Goal: Ask a question: Seek information or help from site administrators or community

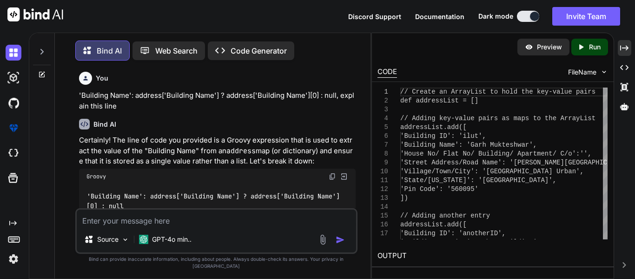
type textarea "[Certificate of incorporation] [U65923RJ1994PLC009051] [rj] [ROC] [[DATE]] [[DA…"
type textarea "x"
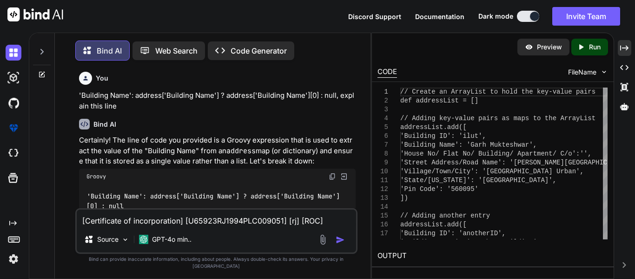
scroll to position [6427, 0]
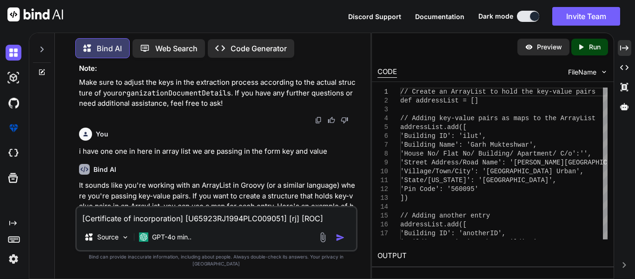
type textarea "[Certificate of incorporation] [U65923RJ1994PLC009051] [rj] [ROC] [[DATE]] [[DA…"
type textarea "x"
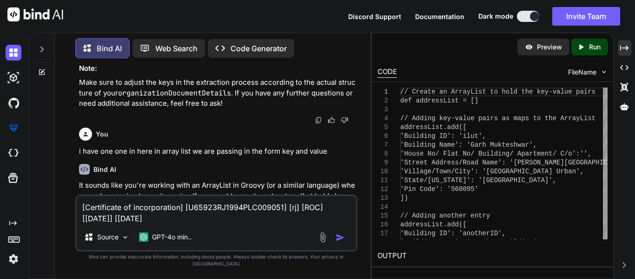
type textarea "[Certificate of incorporation] [U65923RJ1994PLC009051] [rj] [ROC] [[DATE]] [[DA…"
type textarea "x"
type textarea "[Certificate of incorporation] [U65923RJ1994PLC009051] [rj] [ROC] [[DATE]] [[DA…"
type textarea "x"
type textarea "[Certificate of incorporation] [U65923RJ1994PLC009051] [rj] [ROC] [[DATE]] [[DA…"
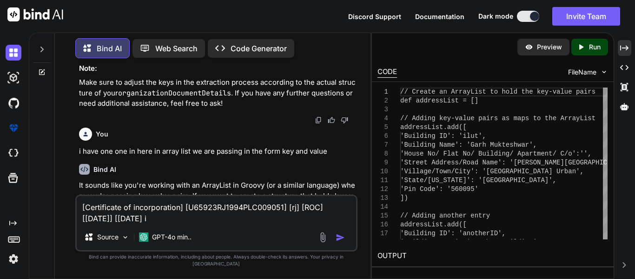
type textarea "x"
type textarea "[Certificate of incorporation] [U65923RJ1994PLC009051] [rj] [ROC] [[DATE]] [[DA…"
type textarea "x"
type textarea "[Certificate of incorporation] [U65923RJ1994PLC009051] [rj] [ROC] [[DATE]] [[DA…"
type textarea "x"
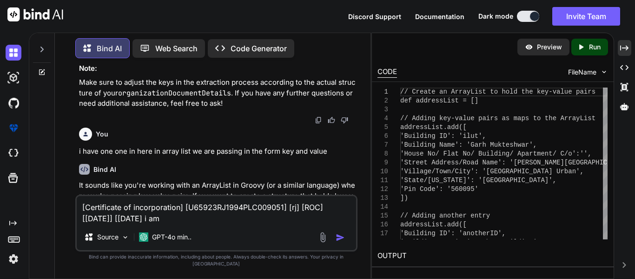
type textarea "[Certificate of incorporation] [U65923RJ1994PLC009051] [rj] [ROC] [[DATE]] [[DA…"
type textarea "x"
type textarea "[Certificate of incorporation] [U65923RJ1994PLC009051] [rj] [ROC] [[DATE]] [[DA…"
type textarea "x"
type textarea "[Certificate of incorporation] [U65923RJ1994PLC009051] [rj] [ROC] [[DATE]] [[DA…"
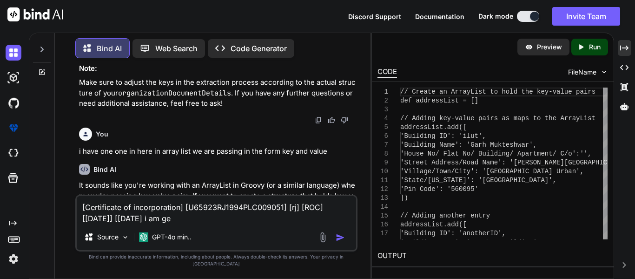
type textarea "x"
type textarea "[Certificate of incorporation] [U65923RJ1994PLC009051] [rj] [ROC] [[DATE]] [[DA…"
type textarea "x"
type textarea "[Certificate of incorporation] [U65923RJ1994PLC009051] [rj] [ROC] [[DATE]] [[DA…"
type textarea "x"
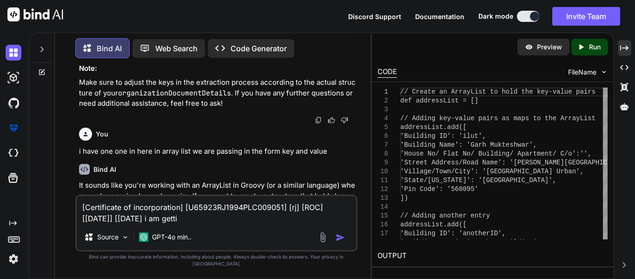
type textarea "[Certificate of incorporation] [U65923RJ1994PLC009051] [rj] [ROC] [[DATE]] [[DA…"
type textarea "x"
type textarea "[Certificate of incorporation] [U65923RJ1994PLC009051] [rj] [ROC] [[DATE]] [[DA…"
type textarea "x"
type textarea "[Certificate of incorporation] [U65923RJ1994PLC009051] [rj] [ROC] [[DATE]] [[DA…"
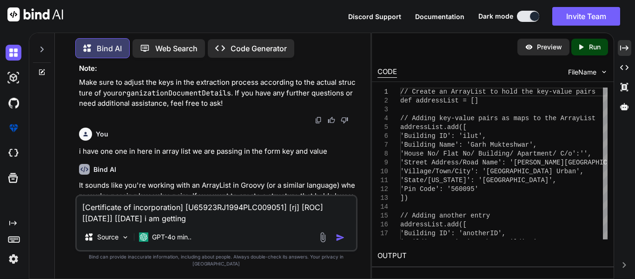
type textarea "x"
click at [219, 224] on textarea "[Certificate of incorporation] [U65923RJ1994PLC009051] [rj] [ROC] [[DATE]] [[DA…" at bounding box center [217, 210] width 280 height 28
type textarea "[Certificate of incorporation] [U65923RJ1994PLC009051] [rj] [ROC] [[DATE]] [[DA…"
type textarea "x"
type textarea "[Certificate of incorporation] [U65923RJ1994PLC009051] [rj] [ROC] [[DATE]] [[DA…"
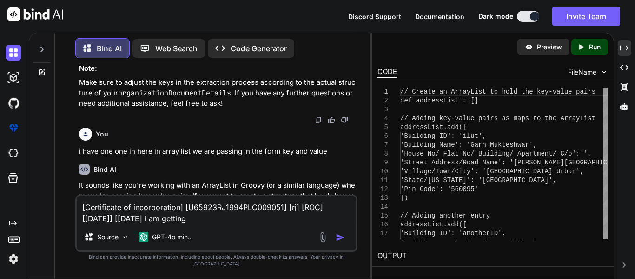
type textarea "x"
type textarea "[Certificate of incorporation] [U65923RJ1994PLC009051] [rj] [ROC] [[DATE]] [[DA…"
type textarea "x"
type textarea "[Certificate of incorporation] [U65923RJ1994PLC009051] [rj] [ROC] [[DATE]] [[DA…"
type textarea "x"
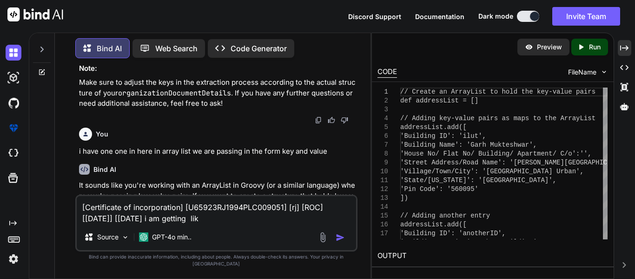
type textarea "[Certificate of incorporation] [U65923RJ1994PLC009051] [rj] [ROC] [[DATE]] [[DA…"
type textarea "x"
type textarea "[Certificate of incorporation] [U65923RJ1994PLC009051] [rj] [ROC] [[DATE]] [[DA…"
type textarea "x"
type textarea "[Certificate of incorporation] [U65923RJ1994PLC009051] [rj] [ROC] [[DATE]] [[DA…"
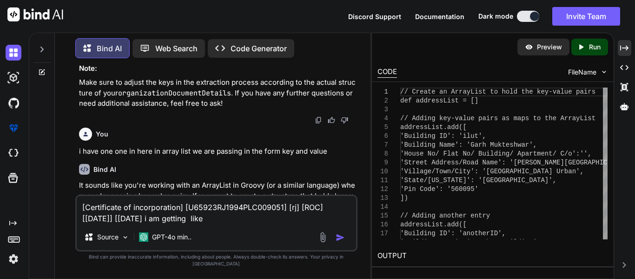
type textarea "x"
type textarea "[Certificate of incorporation] [U65923RJ1994PLC009051] [rj] [ROC] [[DATE]] [[DA…"
type textarea "x"
type textarea "[Certificate of incorporation] [U65923RJ1994PLC009051] [rj] [ROC] [[DATE]] [[DA…"
type textarea "x"
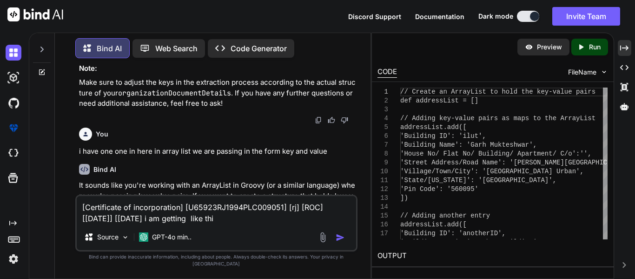
type textarea "[Certificate of incorporation] [U65923RJ1994PLC009051] [rj] [ROC] [[DATE]] [[DA…"
type textarea "x"
type textarea "[Certificate of incorporation] [U65923RJ1994PLC009051] [rj] [ROC] [[DATE]] [[DA…"
type textarea "x"
type textarea "[Certificate of incorporation] [U65923RJ1994PLC009051] [rj] [ROC] [[DATE]] [[DA…"
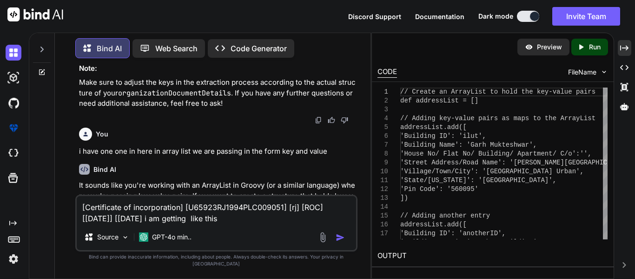
type textarea "x"
type textarea "[Certificate of incorporation] [U65923RJ1994PLC009051] [rj] [ROC] [[DATE]] [[DA…"
type textarea "x"
type textarea "[Certificate of incorporation] [U65923RJ1994PLC009051] [rj] [ROC] [[DATE]] [[DA…"
type textarea "x"
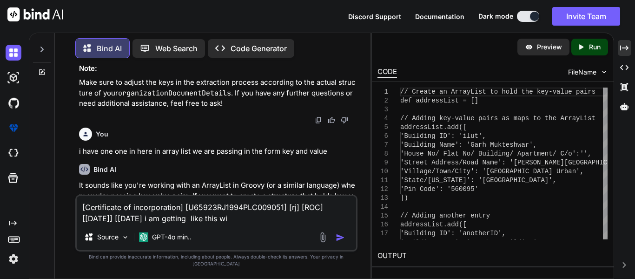
type textarea "[Certificate of incorporation] [U65923RJ1994PLC009051] [rj] [ROC] [[DATE]] [[DA…"
type textarea "x"
type textarea "[Certificate of incorporation] [U65923RJ1994PLC009051] [rj] [ROC] [[DATE]] [[DA…"
type textarea "x"
type textarea "[Certificate of incorporation] [U65923RJ1994PLC009051] [rj] [ROC] [[DATE]] [[DA…"
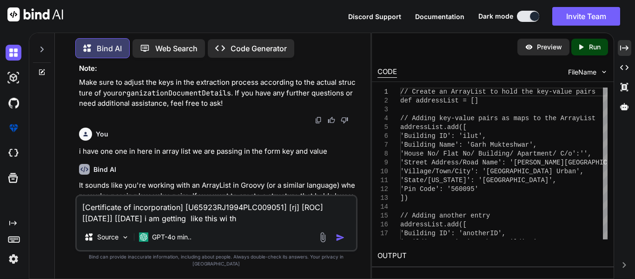
type textarea "x"
type textarea "[Certificate of incorporation] [U65923RJ1994PLC009051] [rj] [ROC] [[DATE]] [[DA…"
type textarea "x"
type textarea "[Certificate of incorporation] [U65923RJ1994PLC009051] [rj] [ROC] [[DATE]] [[DA…"
type textarea "x"
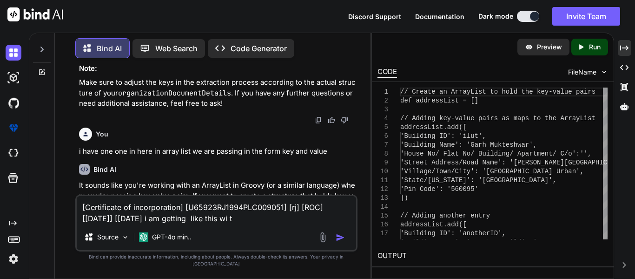
type textarea "[Certificate of incorporation] [U65923RJ1994PLC009051] [rj] [ROC] [[DATE]] [[DA…"
type textarea "x"
type textarea "[Certificate of incorporation] [U65923RJ1994PLC009051] [rj] [ROC] [[DATE]] [[DA…"
type textarea "x"
type textarea "[Certificate of incorporation] [U65923RJ1994PLC009051] [rj] [ROC] [[DATE]] [[DA…"
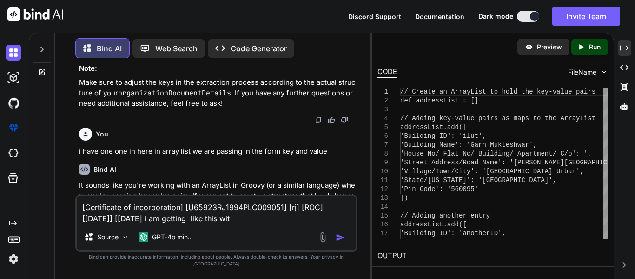
type textarea "x"
type textarea "[Certificate of incorporation] [U65923RJ1994PLC009051] [rj] [ROC] [[DATE]] [[DA…"
type textarea "x"
type textarea "[Certificate of incorporation] [U65923RJ1994PLC009051] [rj] [ROC] [[DATE]] [[DA…"
type textarea "x"
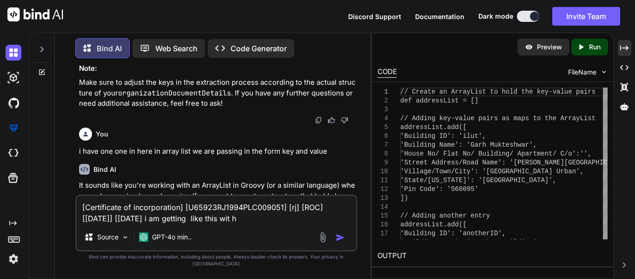
type textarea "[Certificate of incorporation] [U65923RJ1994PLC009051] [rj] [ROC] [[DATE]] [[DA…"
type textarea "x"
type textarea "[Certificate of incorporation] [U65923RJ1994PLC009051] [rj] [ROC] [[DATE]] [[DA…"
type textarea "x"
type textarea "[Certificate of incorporation] [U65923RJ1994PLC009051] [rj] [ROC] [[DATE]] [[DA…"
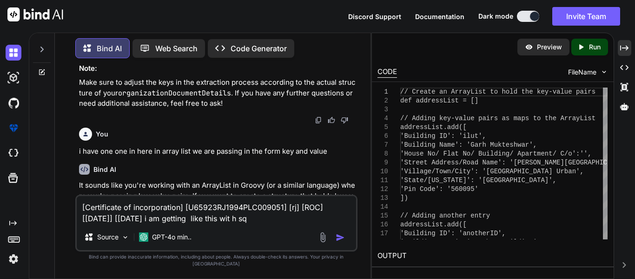
type textarea "x"
type textarea "[Certificate of incorporation] [U65923RJ1994PLC009051] [rj] [ROC] [[DATE]] [[DA…"
type textarea "x"
type textarea "[Certificate of incorporation] [U65923RJ1994PLC009051] [rj] [ROC] [[DATE]] [[DA…"
type textarea "x"
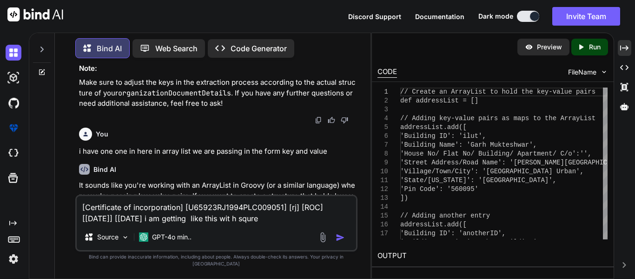
type textarea "[Certificate of incorporation] [U65923RJ1994PLC009051] [rj] [ROC] [[DATE]] [[DA…"
type textarea "x"
type textarea "[Certificate of incorporation] [U65923RJ1994PLC009051] [rj] [ROC] [[DATE]] [[DA…"
type textarea "x"
type textarea "[Certificate of incorporation] [U65923RJ1994PLC009051] [rj] [ROC] [[DATE]] [[DA…"
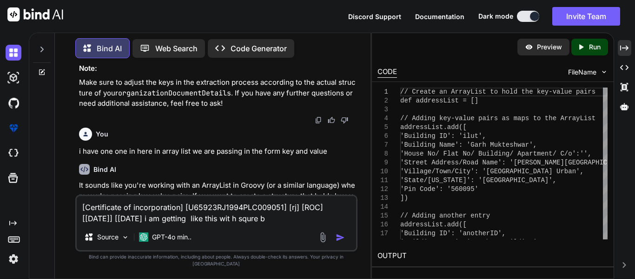
type textarea "x"
type textarea "[Certificate of incorporation] [U65923RJ1994PLC009051] [rj] [ROC] [[DATE]] [[DA…"
type textarea "x"
type textarea "[Certificate of incorporation] [U65923RJ1994PLC009051] [rj] [ROC] [[DATE]] [[DA…"
type textarea "x"
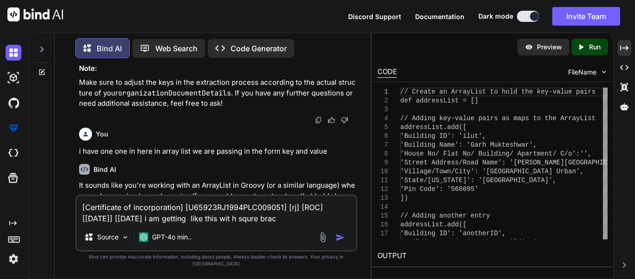
type textarea "[Certificate of incorporation] [U65923RJ1994PLC009051] [rj] [ROC] [[DATE]] [[DA…"
type textarea "x"
type textarea "[Certificate of incorporation] [U65923RJ1994PLC009051] [rj] [ROC] [[DATE]] [[DA…"
type textarea "x"
type textarea "[Certificate of incorporation] [U65923RJ1994PLC009051] [rj] [ROC] [[DATE]] [[DA…"
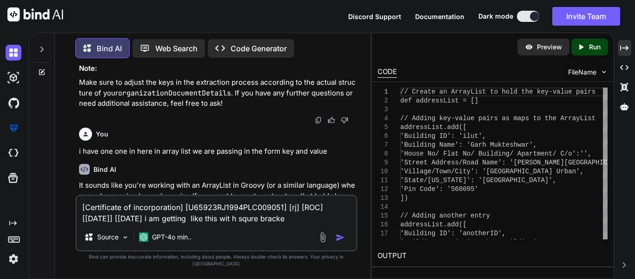
type textarea "x"
type textarea "[Certificate of incorporation] [U65923RJ1994PLC009051] [rj] [ROC] [[DATE]] [[DA…"
type textarea "x"
type textarea "[Certificate of incorporation] [U65923RJ1994PLC009051] [rj] [ROC] [[DATE]] [[DA…"
type textarea "x"
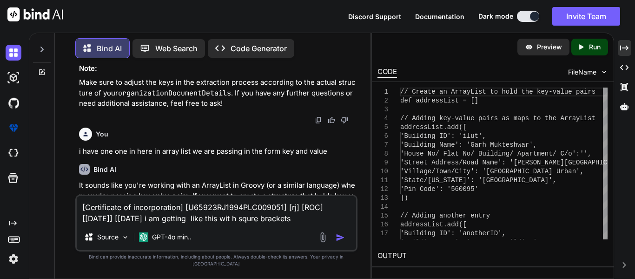
type textarea "[Certificate of incorporation] [U65923RJ1994PLC009051] [rj] [ROC] [[DATE]] [[DA…"
type textarea "x"
type textarea "[Certificate of incorporation] [U65923RJ1994PLC009051] [rj] [ROC] [[DATE]] [[DA…"
type textarea "x"
type textarea "[Certificate of incorporation] [U65923RJ1994PLC009051] [rj] [ROC] [[DATE]] [[DA…"
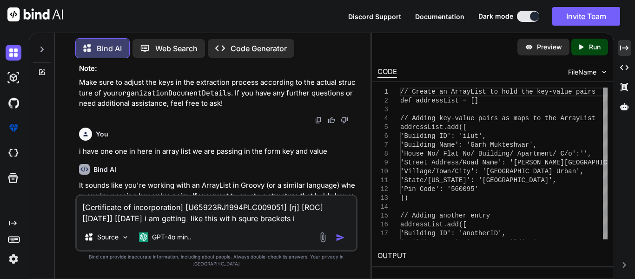
type textarea "x"
type textarea "[Certificate of incorporation] [U65923RJ1994PLC009051] [rj] [ROC] [[DATE]] [[DA…"
type textarea "x"
type textarea "[Certificate of incorporation] [U65923RJ1994PLC009051] [rj] [ROC] [[DATE]] [[DA…"
type textarea "x"
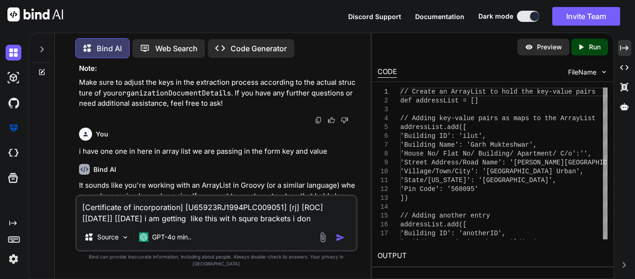
type textarea "[Certificate of incorporation] [U65923RJ1994PLC009051] [rj] [ROC] [[DATE]] [[DA…"
type textarea "x"
type textarea "[Certificate of incorporation] [U65923RJ1994PLC009051] [rj] [ROC] [[DATE]] [[DA…"
type textarea "x"
type textarea "[Certificate of incorporation] [U65923RJ1994PLC009051] [rj] [ROC] [[DATE]] [[DA…"
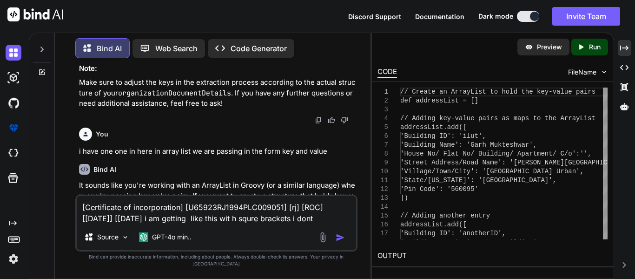
type textarea "x"
type textarea "[Certificate of incorporation] [U65923RJ1994PLC009051] [rj] [ROC] [[DATE]] [[DA…"
type textarea "x"
type textarea "[Certificate of incorporation] [U65923RJ1994PLC009051] [rj] [ROC] [[DATE]] [[DA…"
type textarea "x"
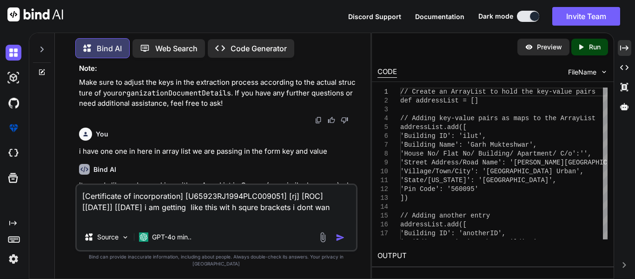
type textarea "[Certificate of incorporation] [U65923RJ1994PLC009051] [rj] [ROC] [[DATE]] [[DA…"
type textarea "x"
type textarea "[Certificate of incorporation] [U65923RJ1994PLC009051] [rj] [ROC] [[DATE]] [[DA…"
type textarea "x"
type textarea "[Certificate of incorporation] [U65923RJ1994PLC009051] [rj] [ROC] [[DATE]] [[DA…"
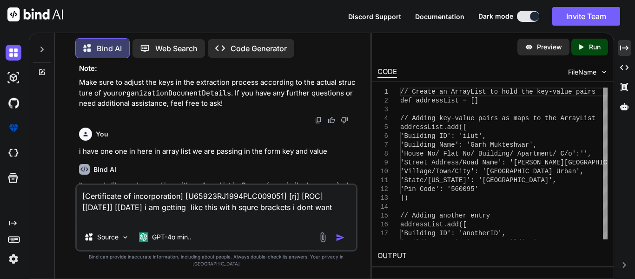
type textarea "x"
type textarea "[Certificate of incorporation] [U65923RJ1994PLC009051] [rj] [ROC] [[DATE]] [[DA…"
type textarea "x"
type textarea "[Certificate of incorporation] [U65923RJ1994PLC009051] [rj] [ROC] [[DATE]] [[DA…"
type textarea "x"
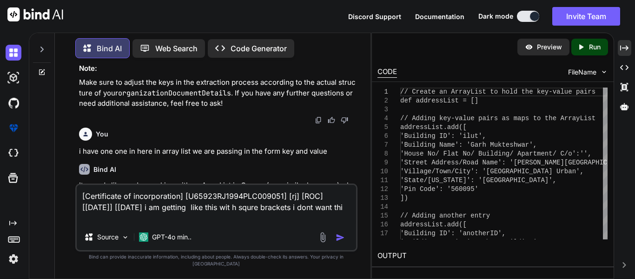
type textarea "[Certificate of incorporation] [U65923RJ1994PLC009051] [rj] [ROC] [[DATE]] [[DA…"
type textarea "x"
type textarea "[Certificate of incorporation] [U65923RJ1994PLC009051] [rj] [ROC] [[DATE]] [[DA…"
type textarea "x"
type textarea "[Certificate of incorporation] [U65923RJ1994PLC009051] [rj] [ROC] [[DATE]] [[DA…"
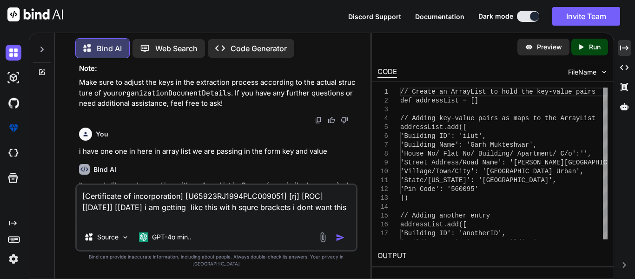
type textarea "x"
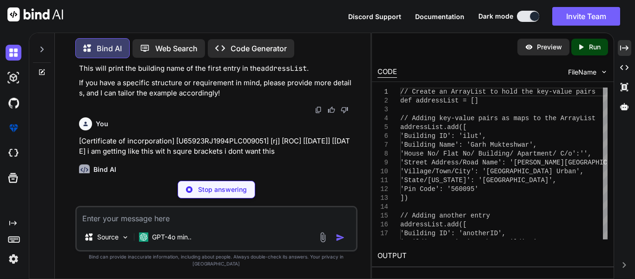
scroll to position [7139, 0]
type textarea "x"
type textarea "// Joining the elements into a single string with a desired separator (e.g., co…"
type textarea "x"
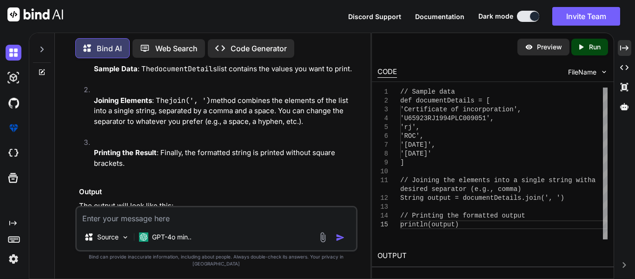
scroll to position [7598, 0]
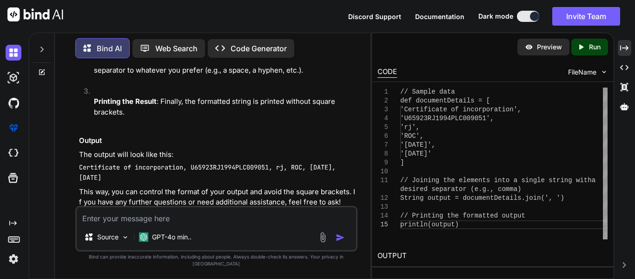
click at [212, 224] on textarea at bounding box center [217, 215] width 280 height 17
paste textarea "addressDetails.each { address -> // Use the 'id' as the key to ensure uniquenes…"
type textarea "addressDetails.each { address -> // Use the 'id' as the key to ensure uniquenes…"
type textarea "x"
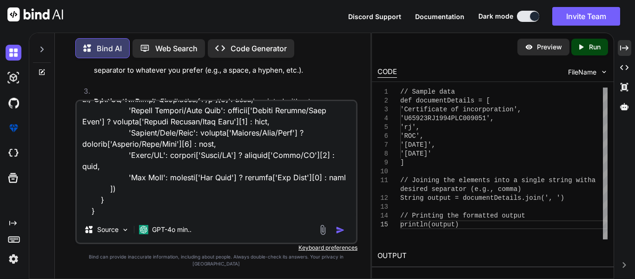
type textarea "addressDetails.each { address -> // Use the 'id' as the key to ensure uniquenes…"
type textarea "x"
type textarea "addressDetails.each { address -> // Use the 'id' as the key to ensure uniquenes…"
type textarea "x"
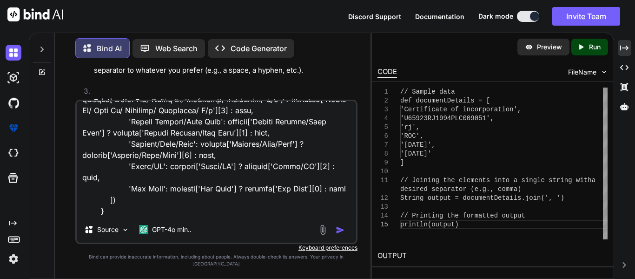
type textarea "addressDetails.each { address -> // Use the 'id' as the key to ensure uniquenes…"
type textarea "x"
type textarea "addressDetails.each { address -> // Use the 'id' as the key to ensure uniquenes…"
type textarea "x"
type textarea "addressDetails.each { address -> // Use the 'id' as the key to ensure uniquenes…"
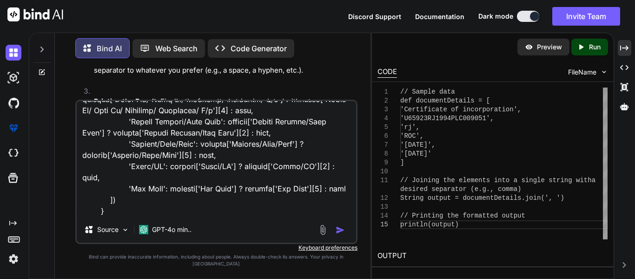
type textarea "x"
type textarea "addressDetails.each { address -> // Use the 'id' as the key to ensure uniquenes…"
type textarea "x"
type textarea "addressDetails.each { address -> // Use the 'id' as the key to ensure uniquenes…"
type textarea "x"
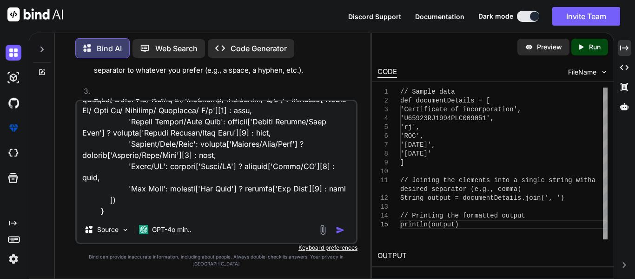
type textarea "addressDetails.each { address -> // Use the 'id' as the key to ensure uniquenes…"
type textarea "x"
type textarea "addressDetails.each { address -> // Use the 'id' as the key to ensure uniquenes…"
type textarea "x"
type textarea "addressDetails.each { address -> // Use the 'id' as the key to ensure uniquenes…"
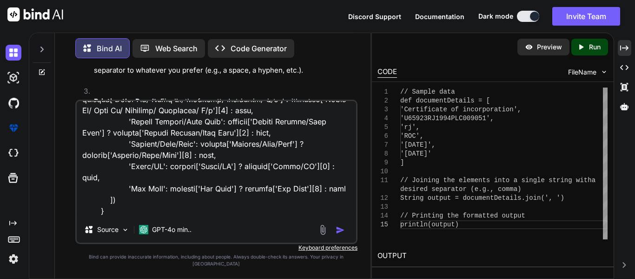
type textarea "x"
type textarea "addressDetails.each { address -> // Use the 'id' as the key to ensure uniquenes…"
type textarea "x"
type textarea "addressDetails.each { address -> // Use the 'id' as the key to ensure uniquenes…"
type textarea "x"
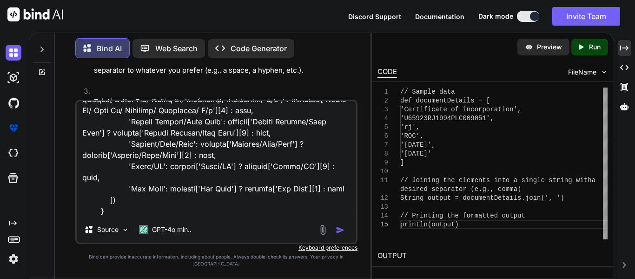
type textarea "addressDetails.each { address -> // Use the 'id' as the key to ensure uniquenes…"
type textarea "x"
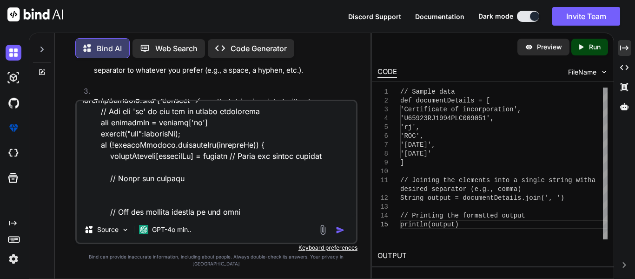
scroll to position [13, 0]
drag, startPoint x: 233, startPoint y: 163, endPoint x: 103, endPoint y: 164, distance: 130.3
click at [103, 164] on textarea at bounding box center [217, 158] width 280 height 115
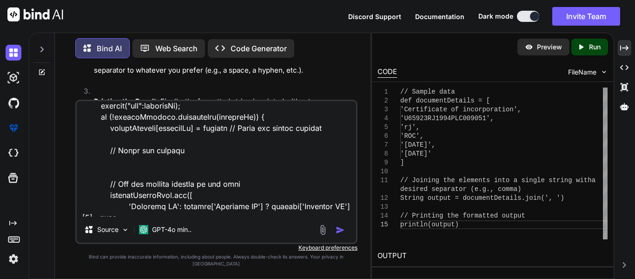
scroll to position [40, 0]
drag, startPoint x: 243, startPoint y: 124, endPoint x: 110, endPoint y: 125, distance: 132.6
click at [110, 125] on textarea at bounding box center [217, 158] width 280 height 115
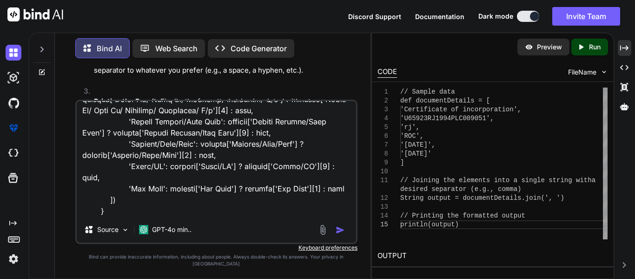
click at [118, 225] on div "Source GPT-4o min.." at bounding box center [216, 172] width 282 height 144
click at [116, 216] on textarea at bounding box center [217, 158] width 280 height 115
paste textarea "uniqueEntries.containsKey(addressId)"
type textarea "addressDetails.each { address -> // Use the 'id' as the key to ensure uniquenes…"
type textarea "x"
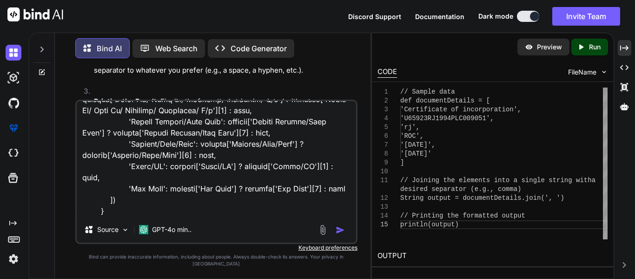
type textarea "addressDetails.each { address -> // Use the 'id' as the key to ensure uniquenes…"
type textarea "x"
type textarea "addressDetails.each { address -> // Use the 'id' as the key to ensure uniquenes…"
type textarea "x"
type textarea "addressDetails.each { address -> // Use the 'id' as the key to ensure uniquenes…"
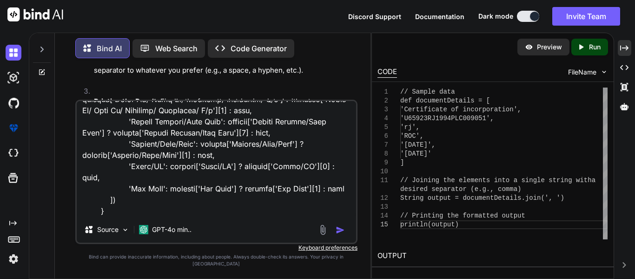
type textarea "x"
type textarea "addressDetails.each { address -> // Use the 'id' as the key to ensure uniquenes…"
type textarea "x"
type textarea "addressDetails.each { address -> // Use the 'id' as the key to ensure uniquenes…"
type textarea "x"
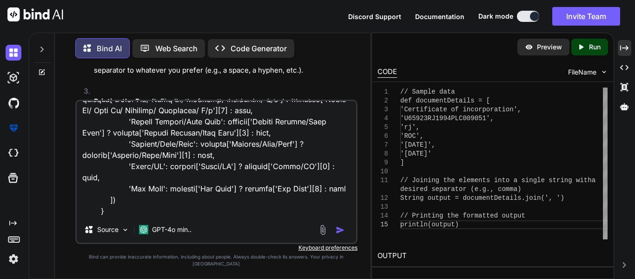
type textarea "addressDetails.each { address -> // Use the 'id' as the key to ensure uniquenes…"
type textarea "x"
type textarea "addressDetails.each { address -> // Use the 'id' as the key to ensure uniquenes…"
type textarea "x"
type textarea "addressDetails.each { address -> // Use the 'id' as the key to ensure uniquenes…"
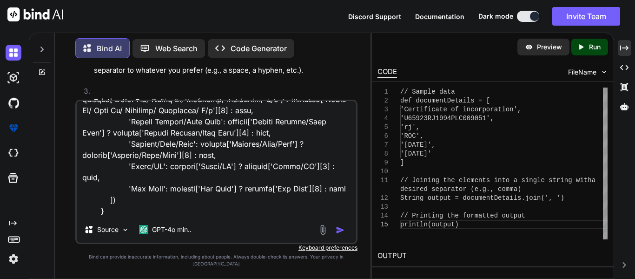
type textarea "x"
type textarea "addressDetails.each { address -> // Use the 'id' as the key to ensure uniquenes…"
type textarea "x"
type textarea "addressDetails.each { address -> // Use the 'id' as the key to ensure uniquenes…"
type textarea "x"
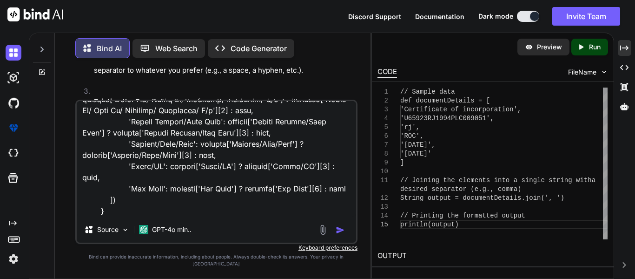
type textarea "addressDetails.each { address -> // Use the 'id' as the key to ensure uniquenes…"
type textarea "x"
click at [110, 216] on textarea at bounding box center [217, 158] width 280 height 115
click at [274, 216] on textarea at bounding box center [217, 158] width 280 height 115
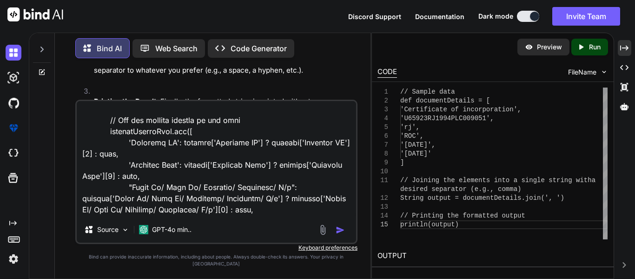
scroll to position [104, 0]
drag, startPoint x: 184, startPoint y: 136, endPoint x: 109, endPoint y: 134, distance: 74.9
click at [109, 134] on textarea at bounding box center [217, 158] width 280 height 115
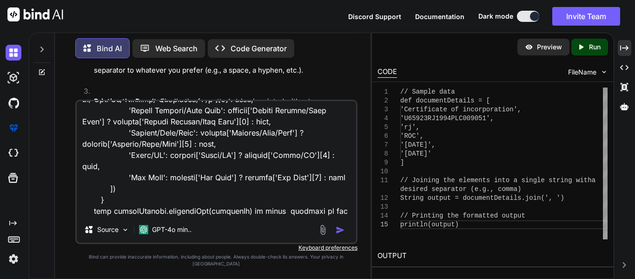
click at [102, 216] on textarea at bounding box center [217, 158] width 280 height 115
paste textarea "addressStringList.add"
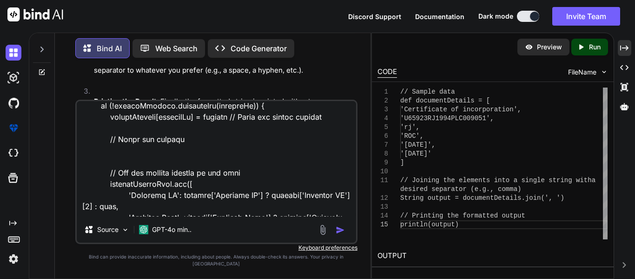
scroll to position [25, 0]
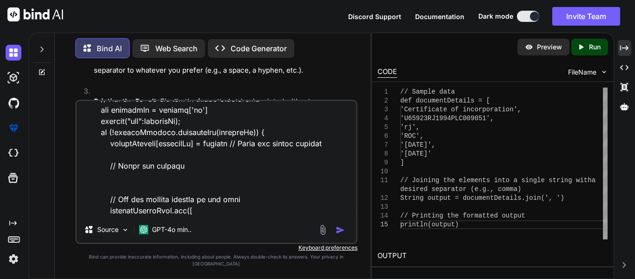
drag, startPoint x: 233, startPoint y: 152, endPoint x: 96, endPoint y: 153, distance: 137.2
click at [96, 153] on textarea at bounding box center [217, 158] width 280 height 115
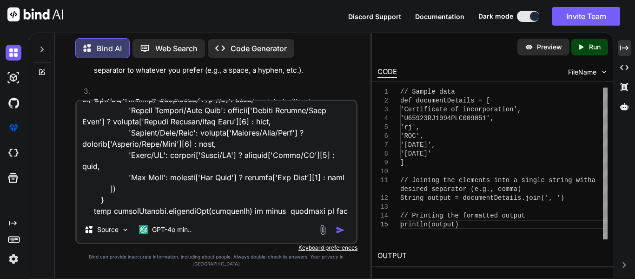
click at [284, 215] on textarea at bounding box center [217, 158] width 280 height 115
paste textarea "uniqueEntries[addressId] = address"
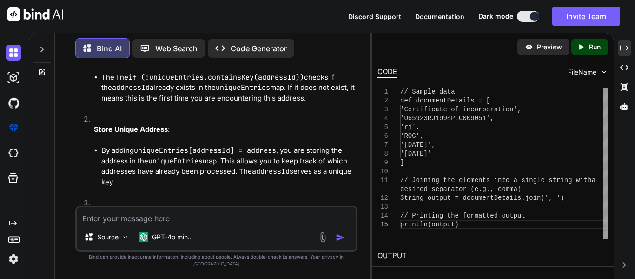
scroll to position [8065, 0]
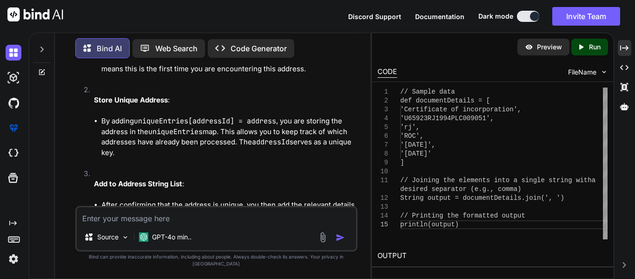
click at [206, 232] on div "Source GPT-4o min.." at bounding box center [216, 229] width 282 height 46
click at [174, 220] on textarea at bounding box center [217, 215] width 280 height 17
paste textarea "addressDetails.each { address ->"
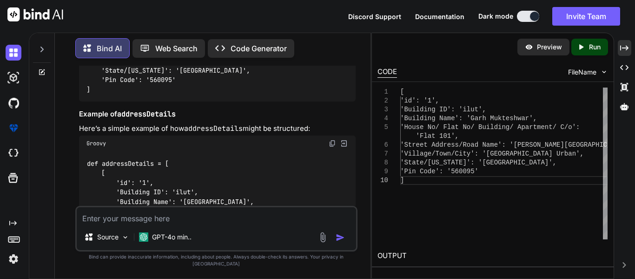
scroll to position [8916, 0]
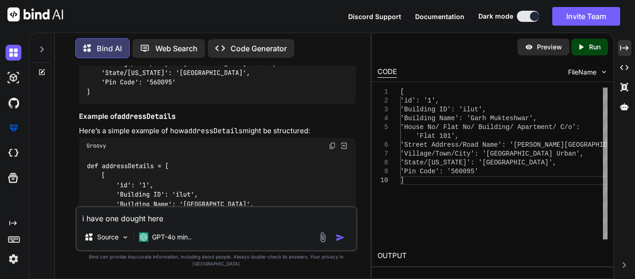
click at [167, 224] on textarea "i have one dought here" at bounding box center [217, 215] width 280 height 17
paste textarea "[[NLD_PLANNING_WorkItem_ID:, Authorized Person Document Issuing Date:, MPLS_PLA…"
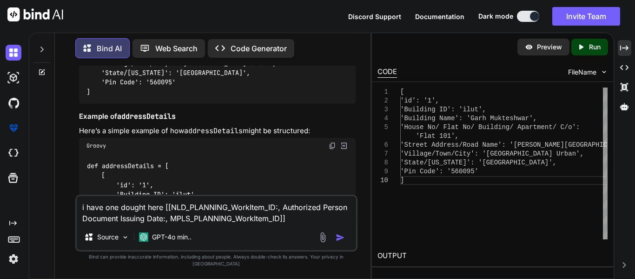
click at [293, 222] on textarea "i have one dought here [[NLD_PLANNING_WorkItem_ID:, Authorized Person Document …" at bounding box center [217, 210] width 280 height 28
click at [163, 214] on textarea "i have one dought here [[NLD_PLANNING_WorkItem_ID:, Authorized Person Document …" at bounding box center [217, 210] width 280 height 28
paste textarea "documentDetailsList"
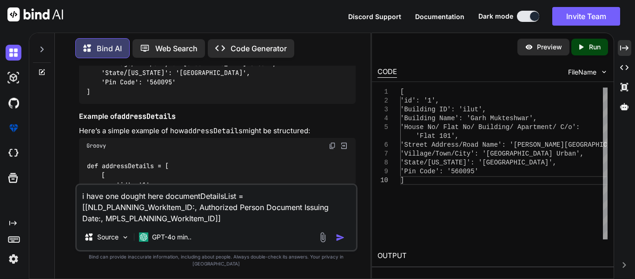
click at [239, 232] on div "i have one dought here documentDetailsList = [[NLD_PLANNING_WorkItem_ID:, Autho…" at bounding box center [216, 217] width 282 height 68
click at [239, 224] on textarea "i have one dought here documentDetailsList = [[NLD_PLANNING_WorkItem_ID:, Autho…" at bounding box center [217, 204] width 280 height 39
paste textarea "organizationDocumentDetails['PRC - Document Type']"
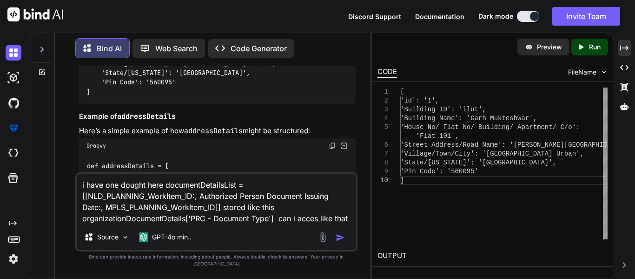
click at [282, 217] on textarea "i have one dought here documentDetailsList = [[NLD_PLANNING_WorkItem_ID:, Autho…" at bounding box center [217, 199] width 280 height 50
click at [344, 242] on img "button" at bounding box center [340, 237] width 9 height 9
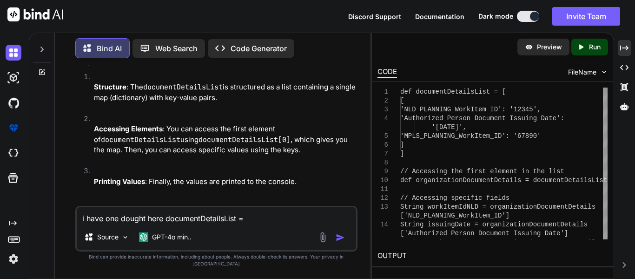
scroll to position [9754, 0]
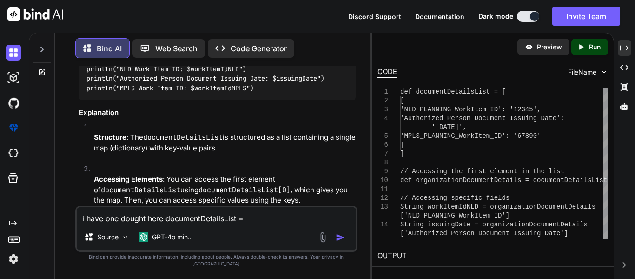
click at [269, 216] on textarea "i have one dought here documentDetailsList = [[NLD_PLANNING_WorkItem_ID:, Autho…" at bounding box center [217, 215] width 280 height 17
paste textarea "organizationDocumentDetails['PRC - Document Type'] ? organizationDocumentDetail…"
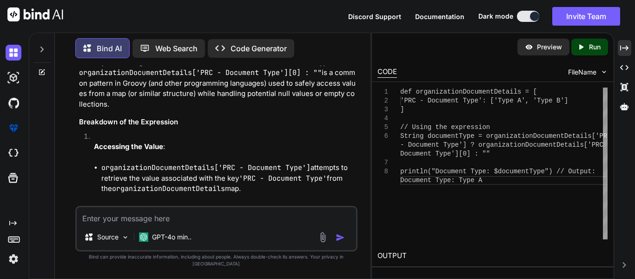
scroll to position [10095, 0]
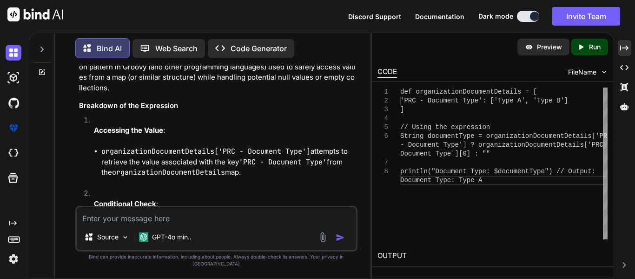
drag, startPoint x: 253, startPoint y: 162, endPoint x: 101, endPoint y: 141, distance: 153.1
click at [101, 146] on li "organizationDocumentDetails['PRC - Document Type'] attempts to retrieve the val…" at bounding box center [228, 162] width 254 height 32
click at [101, 147] on code "organizationDocumentDetails['PRC - Document Type']" at bounding box center [205, 151] width 209 height 9
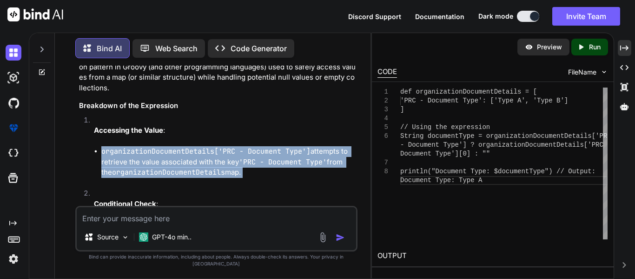
drag, startPoint x: 101, startPoint y: 141, endPoint x: 250, endPoint y: 171, distance: 152.4
click at [250, 171] on li "Accessing the Value : organizationDocumentDetails['PRC - Document Type'] attemp…" at bounding box center [221, 152] width 269 height 74
click at [252, 171] on li "Accessing the Value : organizationDocumentDetails['PRC - Document Type'] attemp…" at bounding box center [221, 152] width 269 height 74
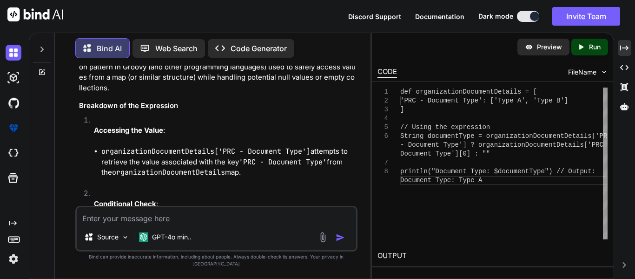
drag, startPoint x: 254, startPoint y: 161, endPoint x: 170, endPoint y: 146, distance: 86.0
click at [144, 146] on li "organizationDocumentDetails['PRC - Document Type'] attempts to retrieve the val…" at bounding box center [228, 162] width 254 height 32
click at [202, 147] on code "organizationDocumentDetails['PRC - Document Type']" at bounding box center [205, 151] width 209 height 9
click at [230, 147] on code "organizationDocumentDetails['PRC - Document Type']" at bounding box center [205, 151] width 209 height 9
click at [231, 147] on code "organizationDocumentDetails['PRC - Document Type']" at bounding box center [205, 151] width 209 height 9
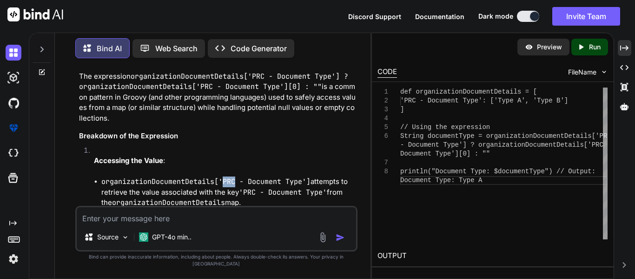
scroll to position [10049, 0]
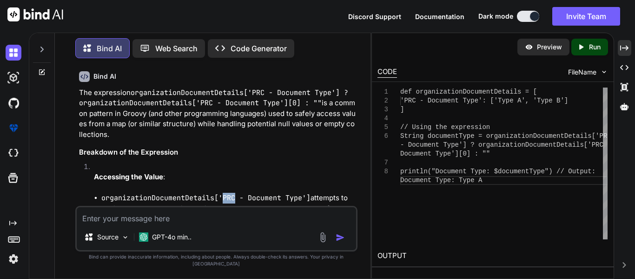
drag, startPoint x: 401, startPoint y: 91, endPoint x: 411, endPoint y: 113, distance: 24.1
click at [411, 113] on div "] // Using the expression String documentType = organizationDocumentDetails[ 'P…" at bounding box center [504, 163] width 207 height 152
drag, startPoint x: 400, startPoint y: 89, endPoint x: 408, endPoint y: 109, distance: 21.7
click at [408, 109] on div "3 4 5 6 7 8 1 2 ] // Using the expression String documentType = organizationDoc…" at bounding box center [493, 163] width 230 height 152
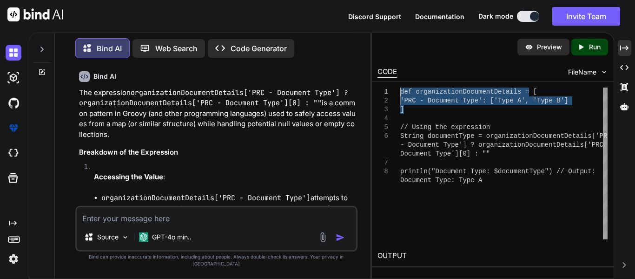
drag, startPoint x: 408, startPoint y: 111, endPoint x: 400, endPoint y: 92, distance: 20.6
click at [401, 92] on div "] // Using the expression String documentType = organizationDocumentDetails[ 'P…" at bounding box center [504, 163] width 207 height 152
click at [247, 219] on textarea at bounding box center [217, 215] width 280 height 17
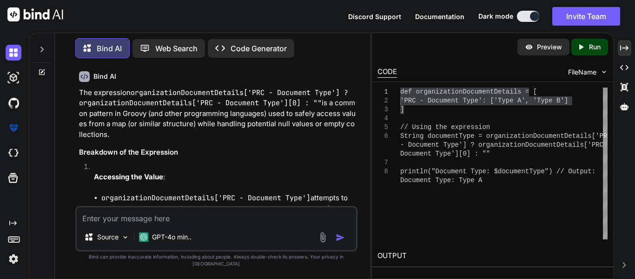
paste textarea "def organizationDocumentDetails = [ 'PRC - Document Type': ['Type A', 'Type B']…"
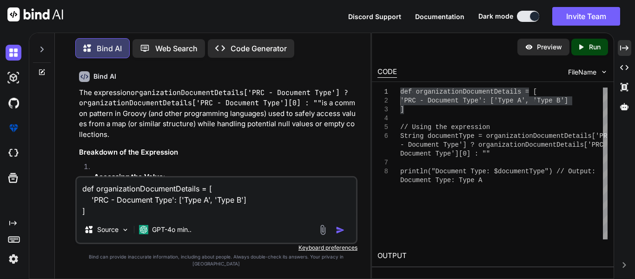
click at [94, 206] on textarea "def organizationDocumentDetails = [ 'PRC - Document Type': ['Type A', 'Type B']…" at bounding box center [217, 196] width 280 height 39
click at [341, 235] on div at bounding box center [333, 229] width 31 height 11
click at [336, 234] on img "button" at bounding box center [340, 229] width 9 height 9
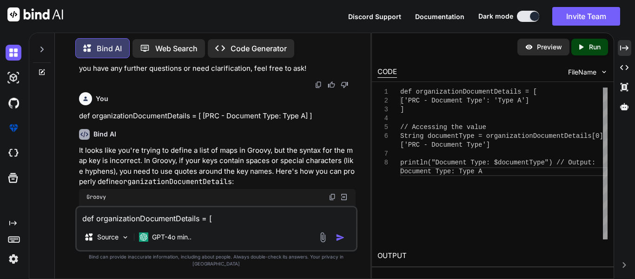
scroll to position [10918, 0]
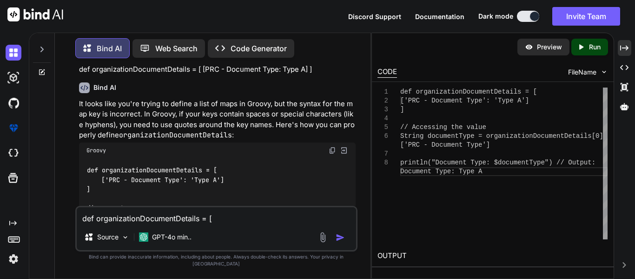
click at [185, 224] on textarea "def organizationDocumentDetails = [ [PRC - Document Type: Type A] ]" at bounding box center [217, 215] width 280 height 17
paste textarea "NLD_PLANNING_WorkItem_ID:, Authorized Person Document Issuing Date:, MPLS_PLANN…"
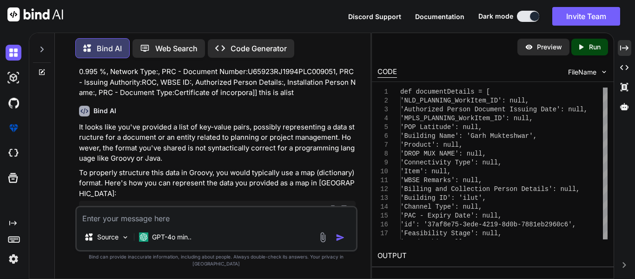
scroll to position [11358, 0]
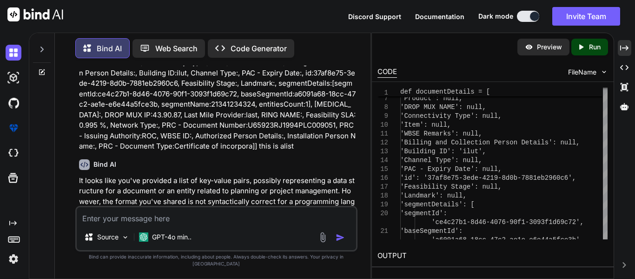
click at [187, 224] on textarea at bounding box center [217, 215] width 280 height 17
paste textarea "[[NLD_PLANNING_WorkItem_ID:, Authorized Person Document Issuing Date:, MPLS_PLA…"
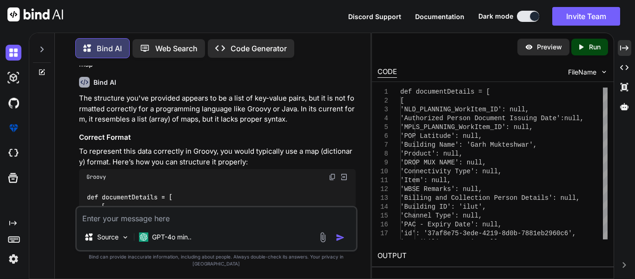
scroll to position [12271, 0]
